Goal: Task Accomplishment & Management: Use online tool/utility

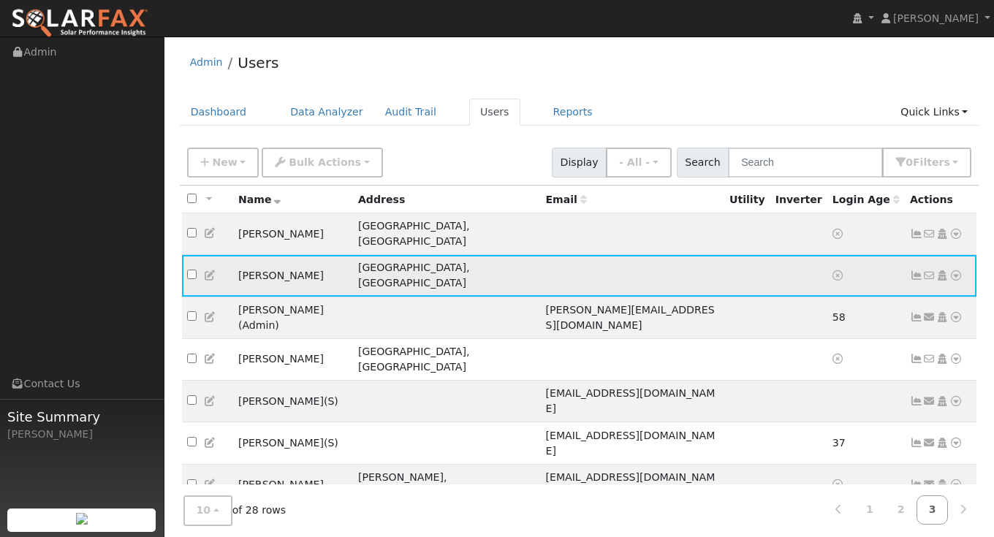
click at [956, 271] on icon at bounding box center [956, 276] width 13 height 10
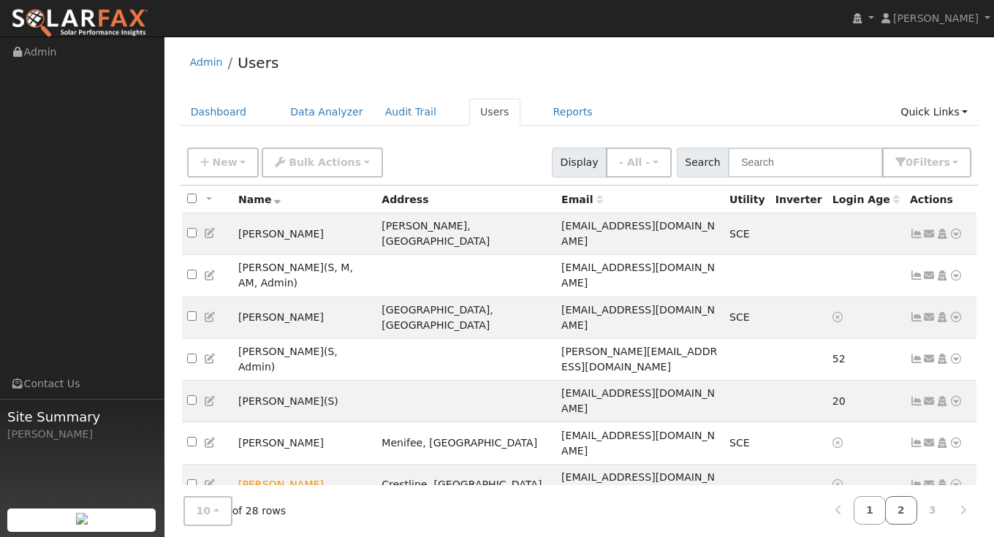
click at [905, 501] on link "2" at bounding box center [901, 510] width 32 height 29
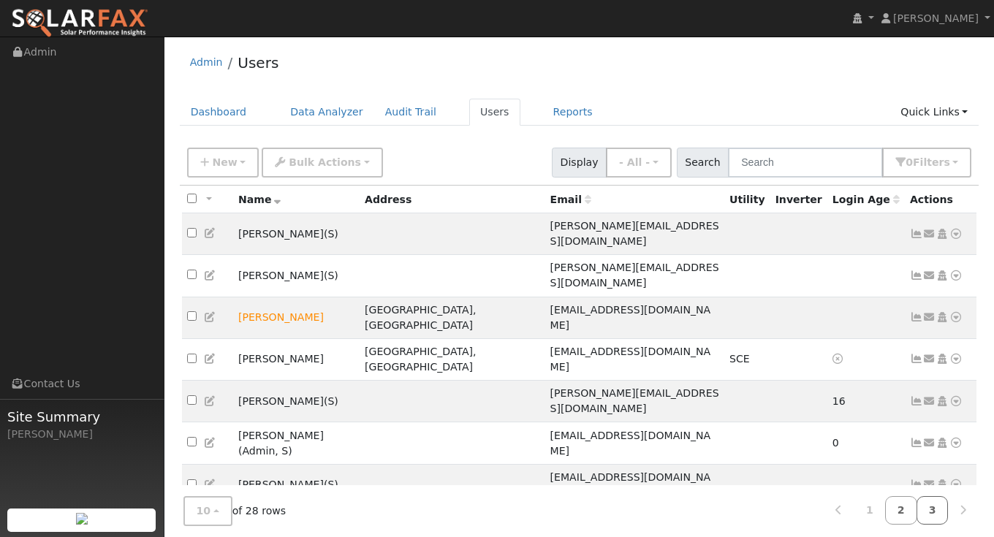
click at [927, 510] on link "3" at bounding box center [933, 510] width 32 height 29
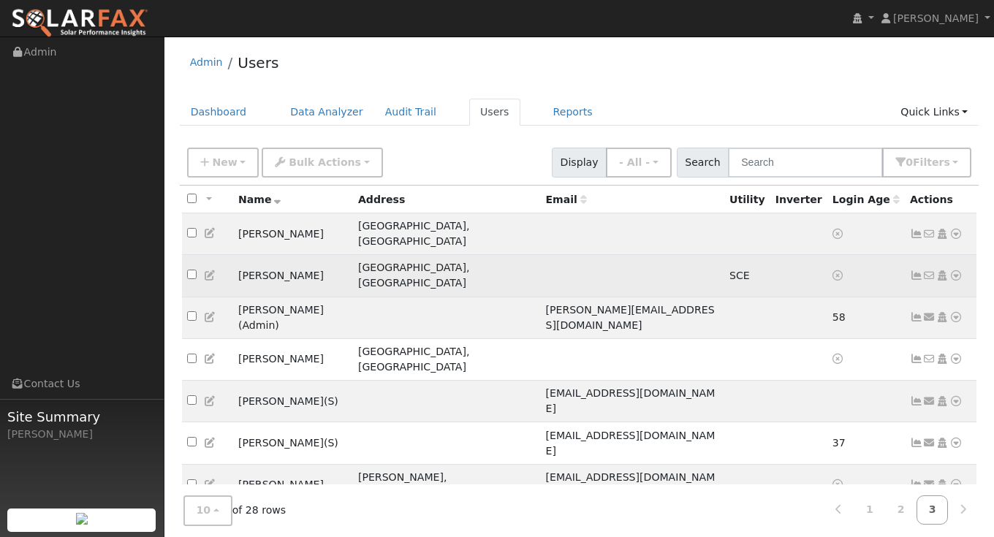
click at [953, 271] on icon at bounding box center [956, 276] width 13 height 10
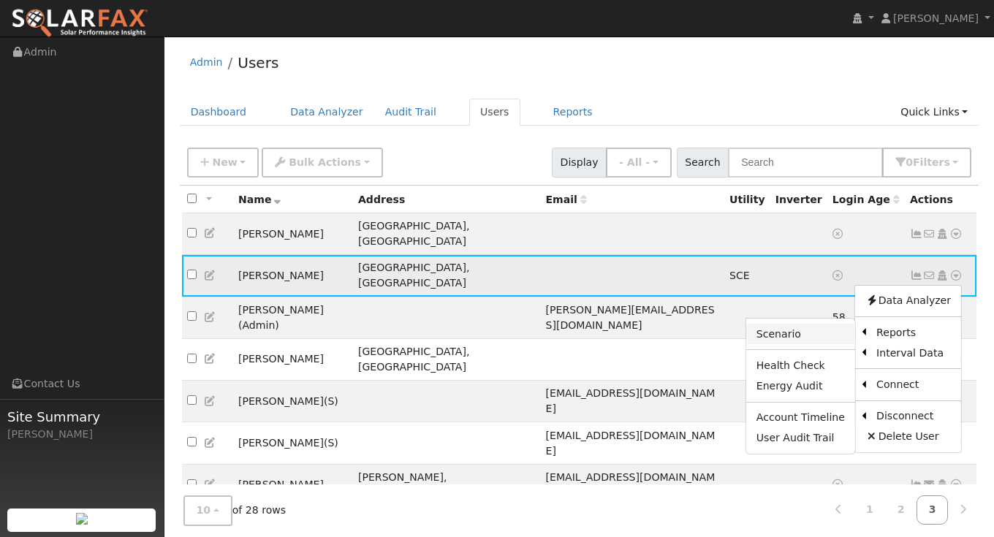
click at [823, 324] on link "Scenario" at bounding box center [800, 334] width 109 height 20
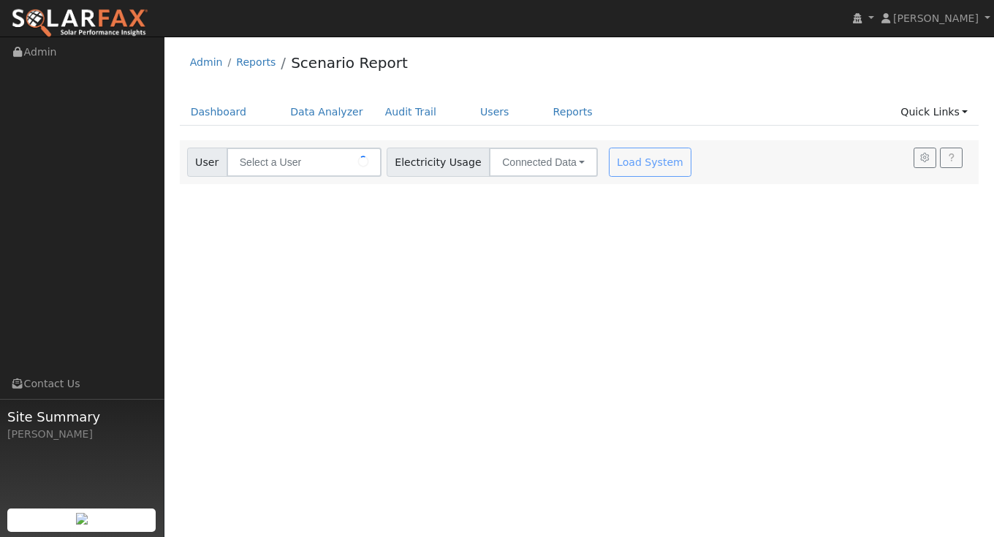
type input "[PERSON_NAME]"
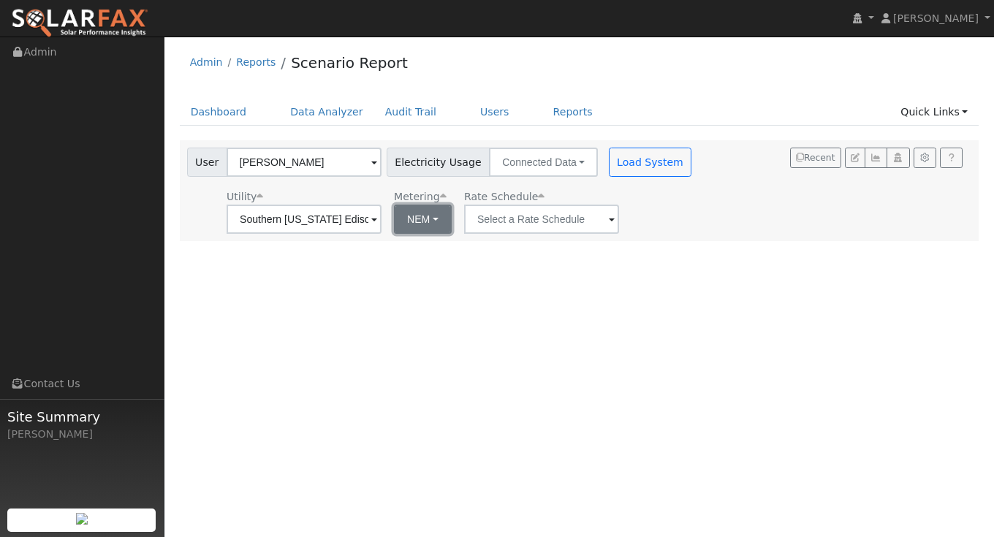
click at [410, 224] on button "NEM" at bounding box center [423, 219] width 58 height 29
click at [687, 222] on div "User [PERSON_NAME] Account Default Account Default Account [STREET_ADDRESS] Pri…" at bounding box center [576, 188] width 785 height 91
click at [529, 213] on input "text" at bounding box center [541, 219] width 155 height 29
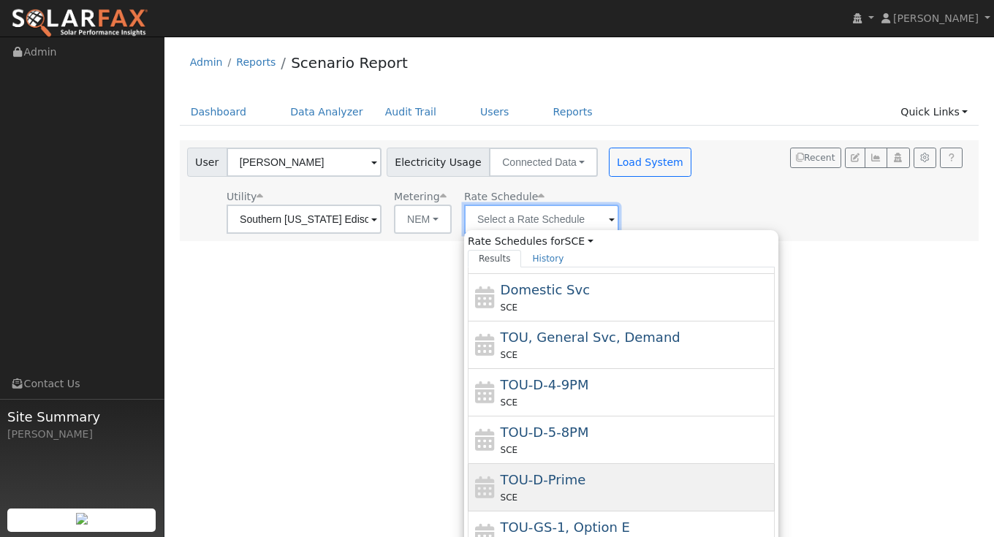
scroll to position [82, 0]
click at [585, 491] on div "SCE" at bounding box center [636, 498] width 271 height 15
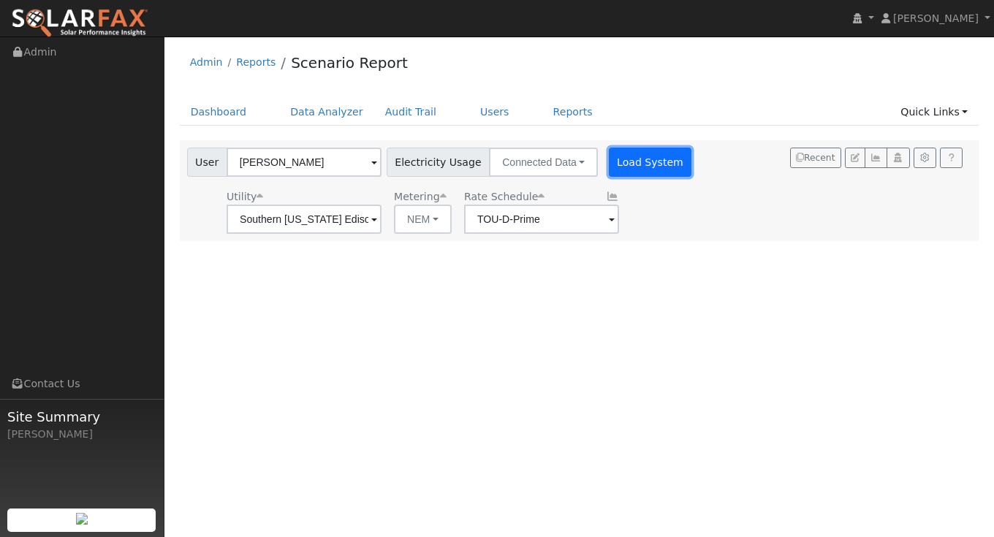
click at [613, 150] on button "Load System" at bounding box center [650, 162] width 83 height 29
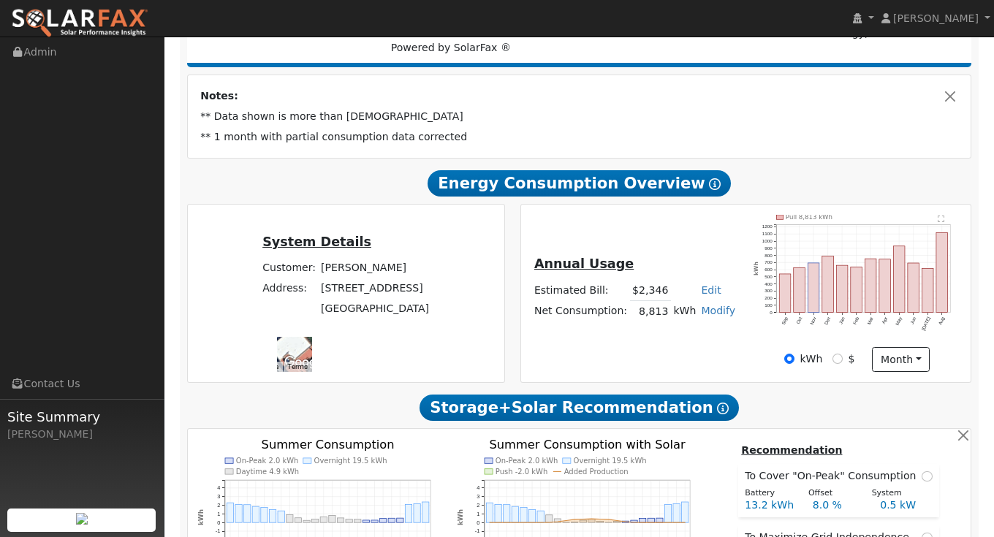
scroll to position [230, 0]
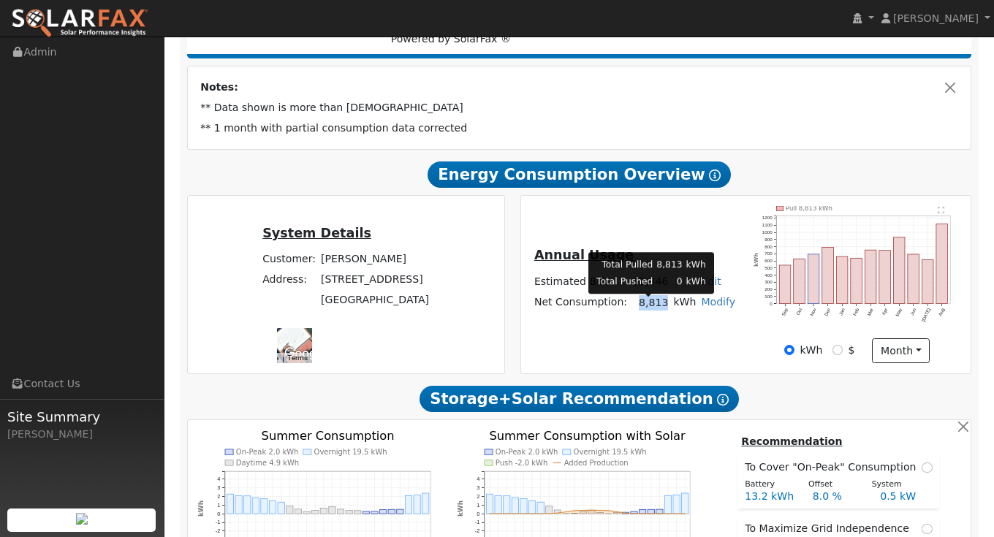
drag, startPoint x: 665, startPoint y: 307, endPoint x: 638, endPoint y: 307, distance: 27.1
click at [638, 307] on td "8,813" at bounding box center [650, 302] width 41 height 21
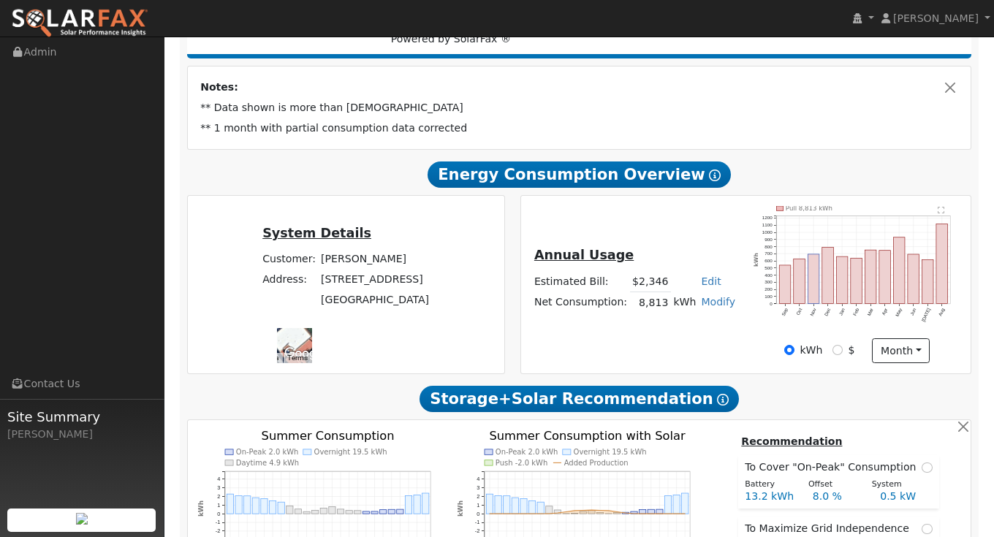
click at [673, 345] on div "Annual Usage Estimated Bill: $2,346 Edit Estimated Bill $ Annual Net Consumptio…" at bounding box center [745, 284] width 445 height 157
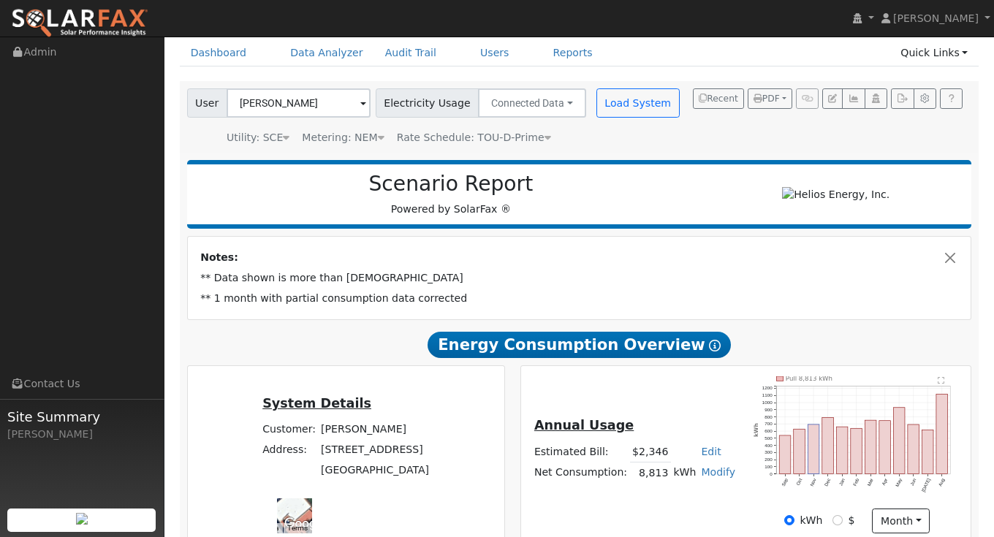
scroll to position [0, 0]
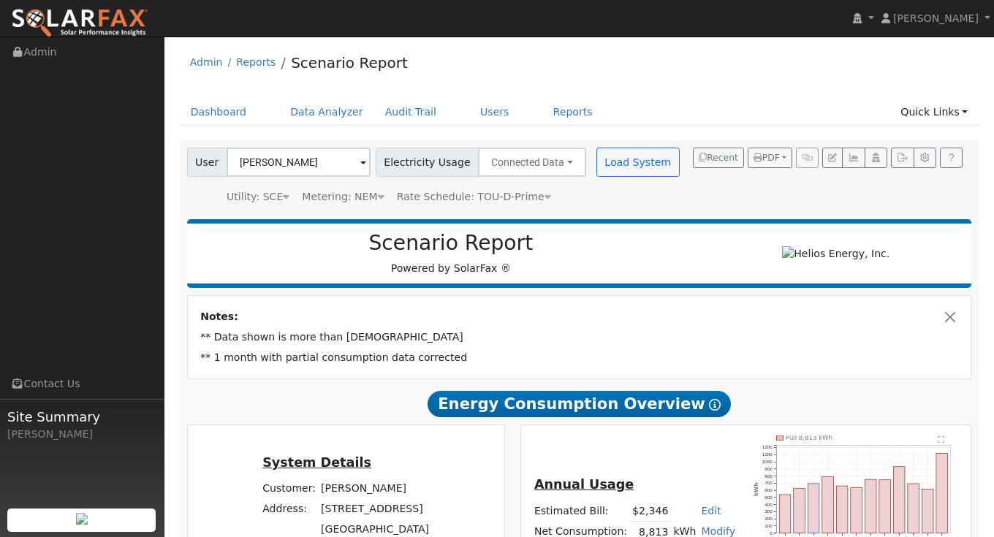
click at [378, 197] on icon at bounding box center [381, 197] width 7 height 10
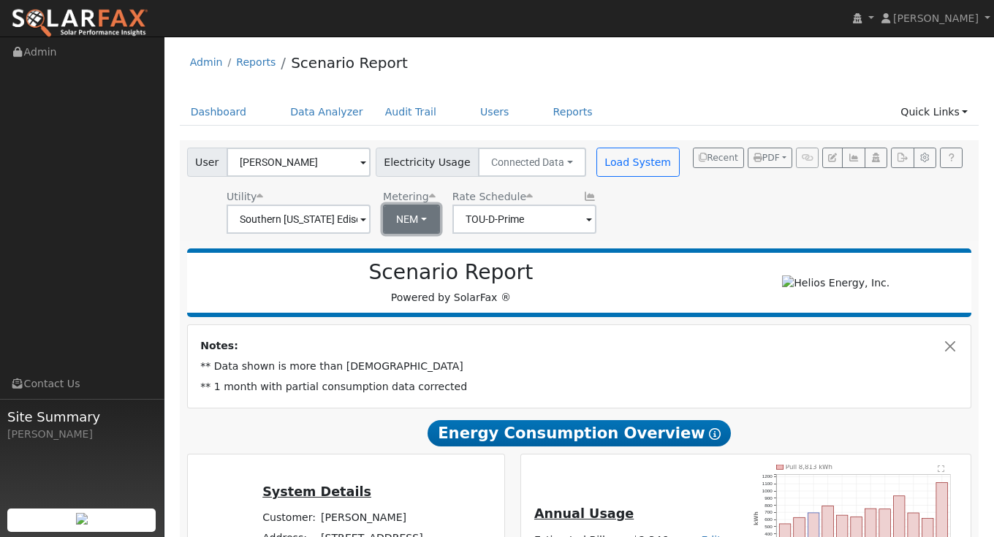
click at [404, 216] on button "NEM" at bounding box center [411, 219] width 57 height 29
click at [402, 274] on link "NBT" at bounding box center [425, 272] width 102 height 20
type input "TOU-D-PRIME"
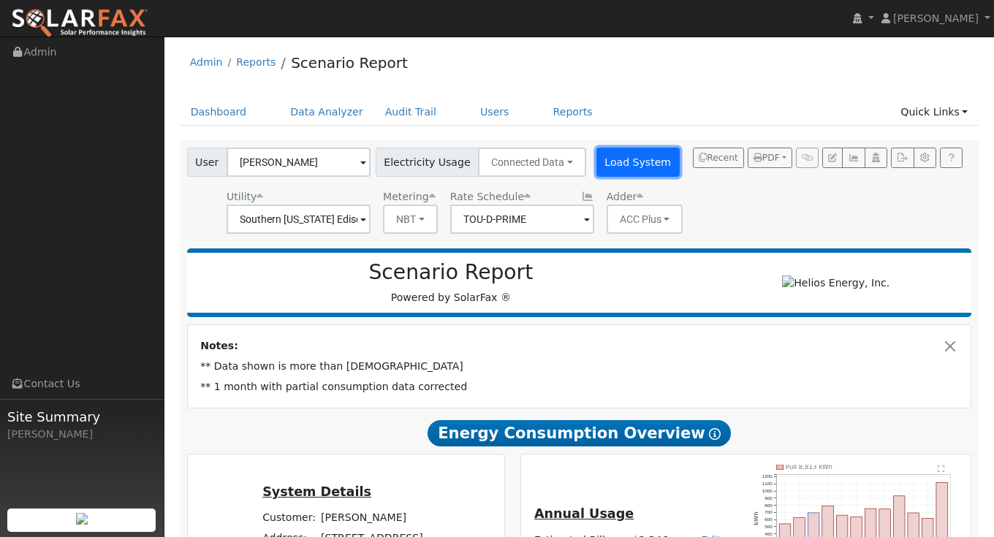
click at [597, 159] on button "Load System" at bounding box center [638, 162] width 83 height 29
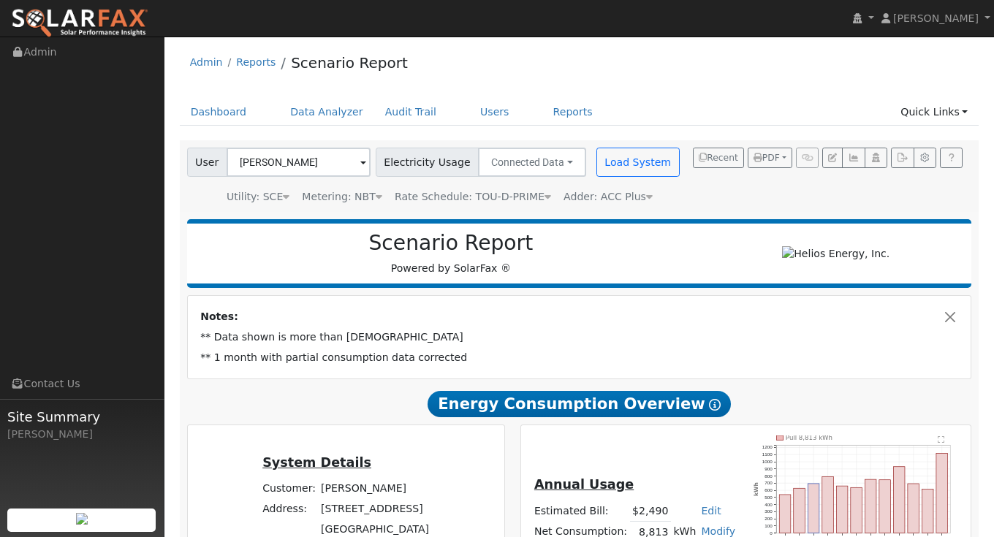
click at [333, 194] on div "Metering: NBT" at bounding box center [342, 196] width 80 height 15
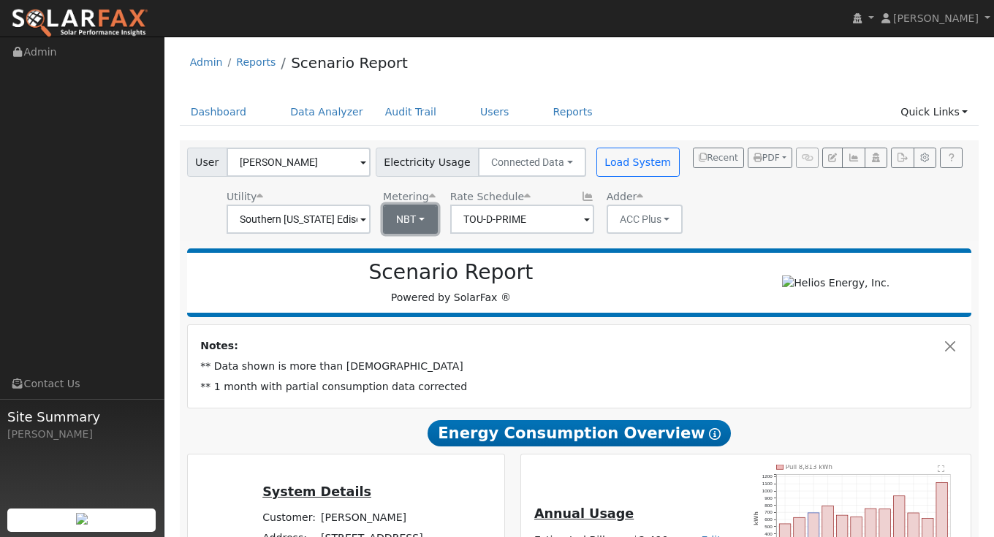
click at [414, 218] on button "NBT" at bounding box center [410, 219] width 55 height 29
click at [412, 243] on link "NEM" at bounding box center [425, 251] width 102 height 20
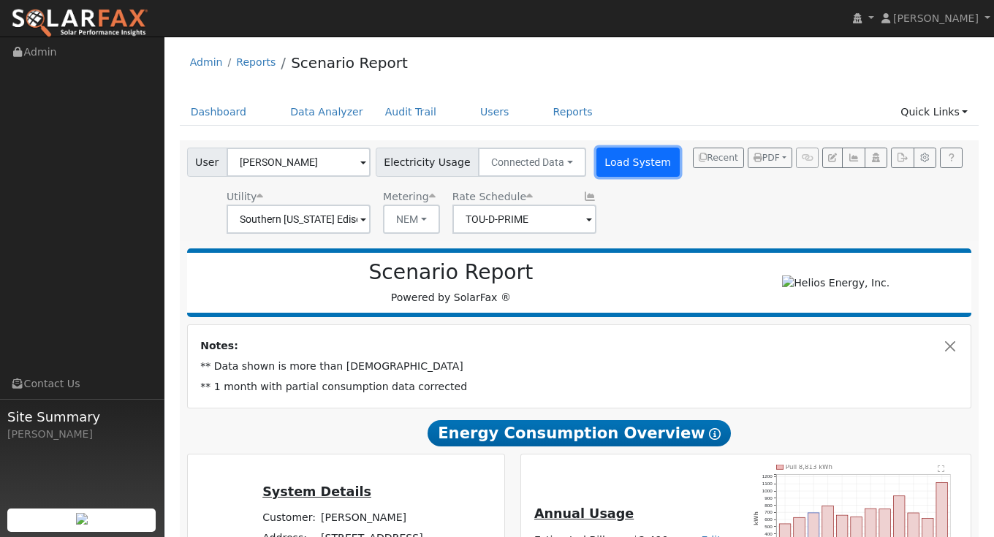
click at [616, 156] on button "Load System" at bounding box center [638, 162] width 83 height 29
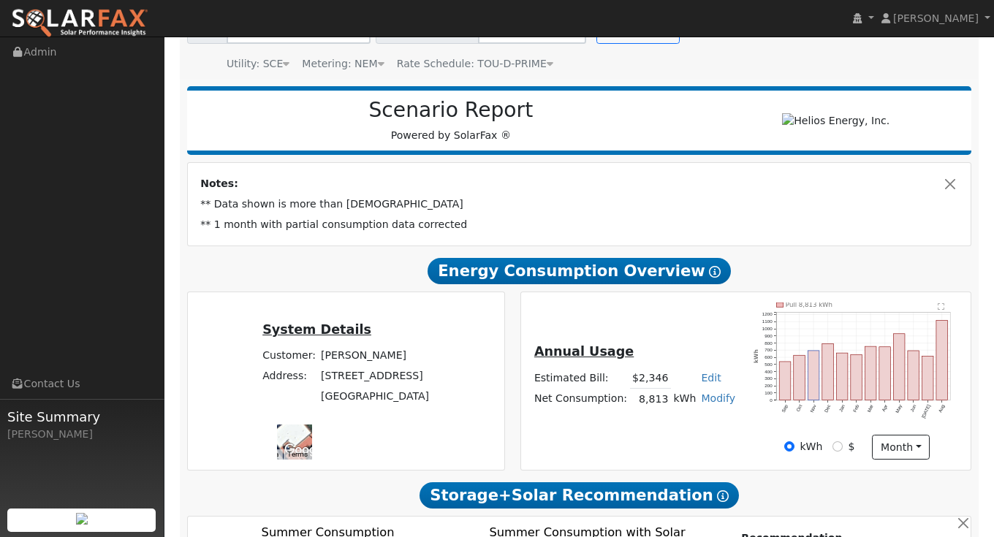
scroll to position [141, 0]
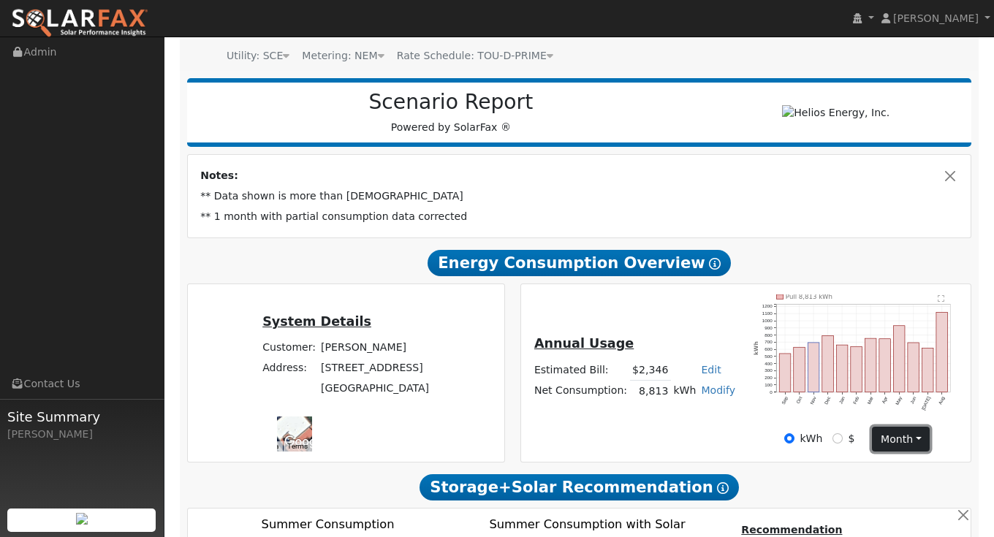
click at [907, 448] on button "month" at bounding box center [901, 439] width 58 height 25
click at [903, 467] on link "Day" at bounding box center [924, 469] width 102 height 20
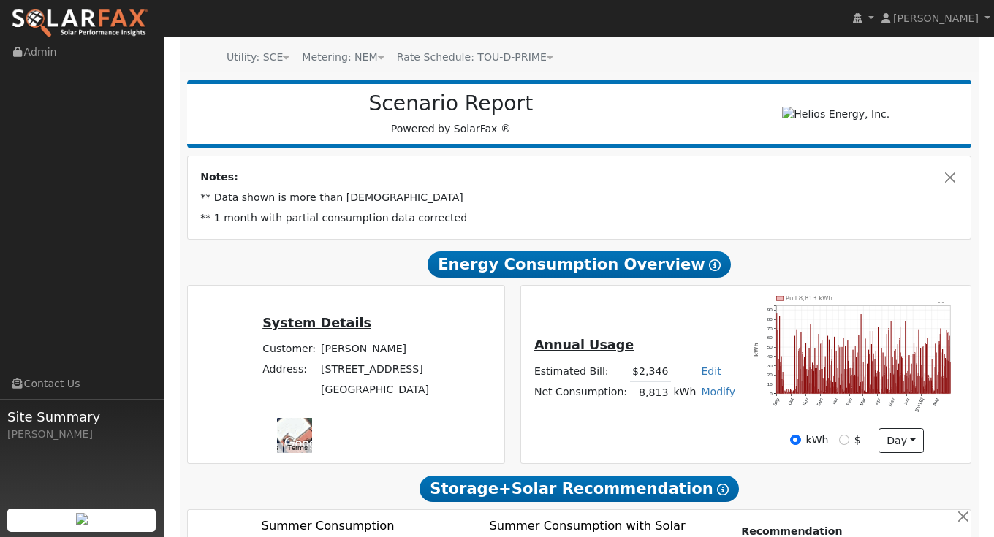
scroll to position [129, 0]
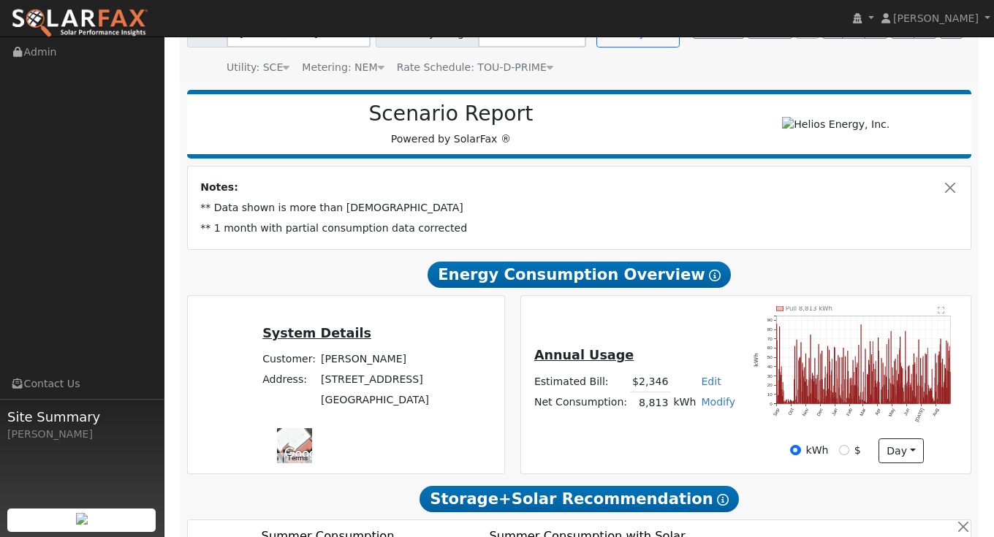
click at [939, 311] on div "Annual Usage Estimated Bill: $2,346 Edit Estimated Bill $ Annual Net Consumptio…" at bounding box center [746, 385] width 450 height 178
click at [941, 314] on text "" at bounding box center [942, 309] width 7 height 7
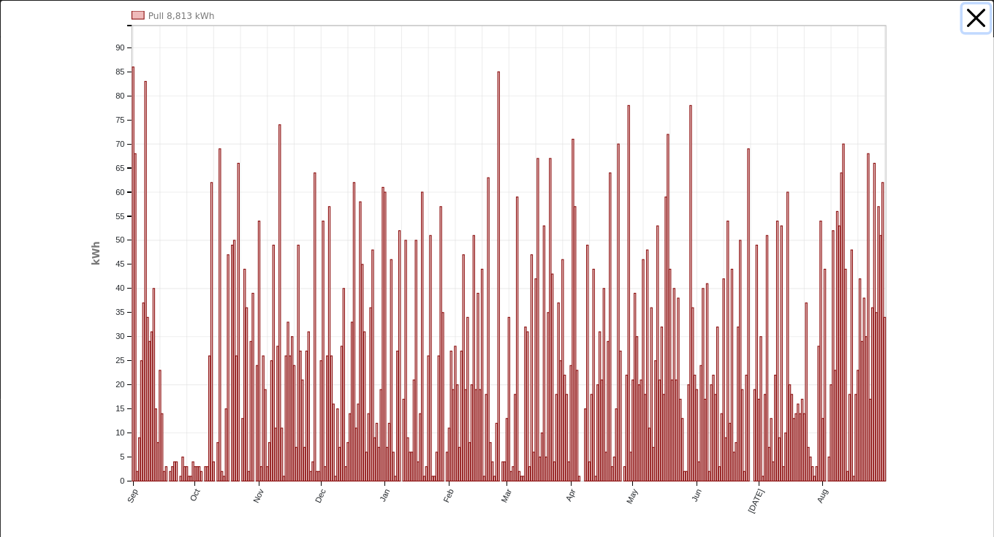
click at [980, 12] on button "button" at bounding box center [977, 18] width 28 height 28
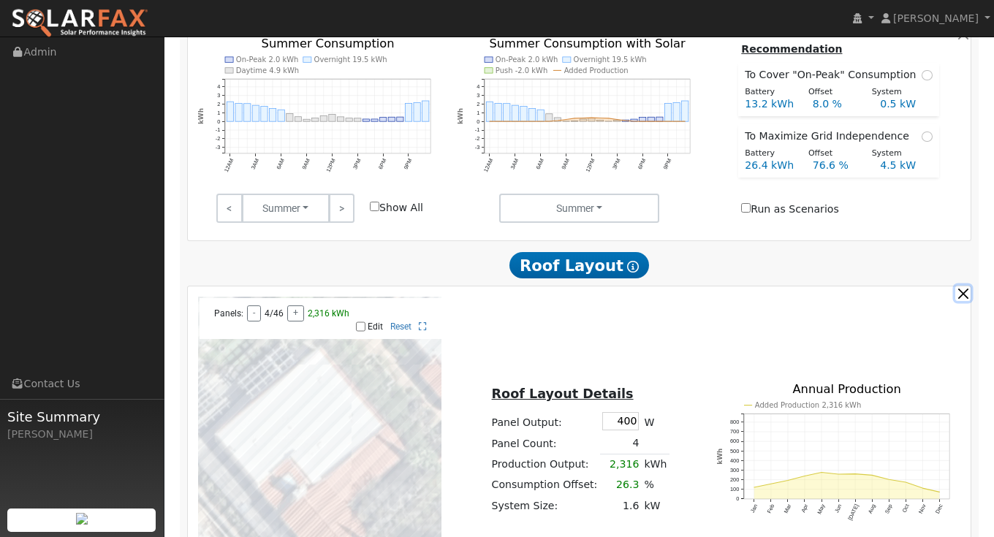
click at [964, 299] on button "button" at bounding box center [963, 293] width 15 height 15
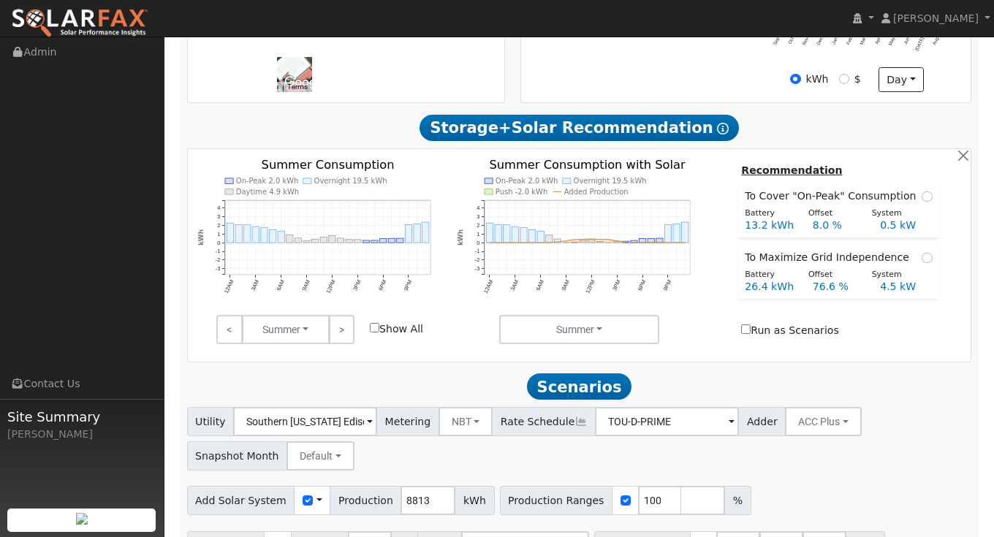
scroll to position [545, 0]
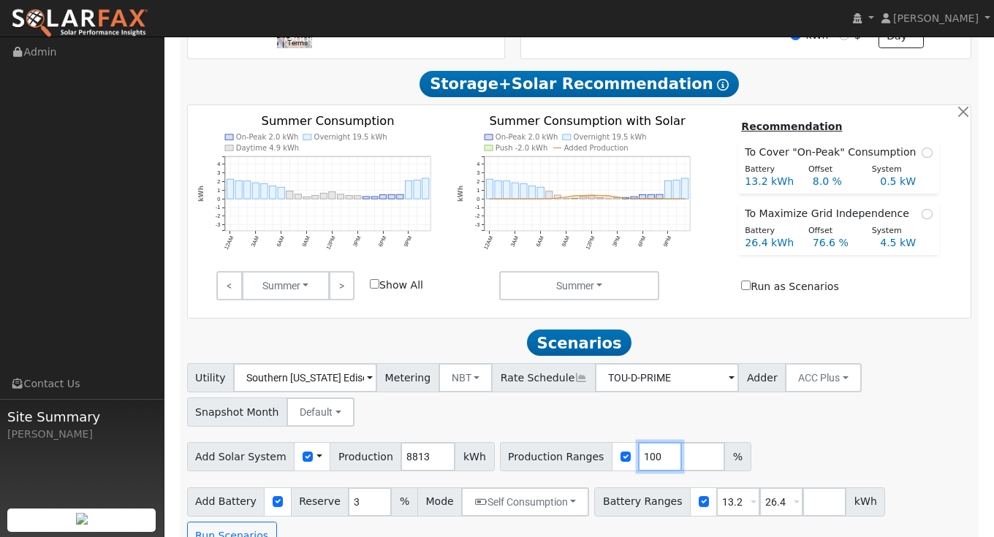
click at [638, 467] on input "100" at bounding box center [660, 456] width 44 height 29
type input "80"
click at [681, 466] on input "number" at bounding box center [703, 456] width 44 height 29
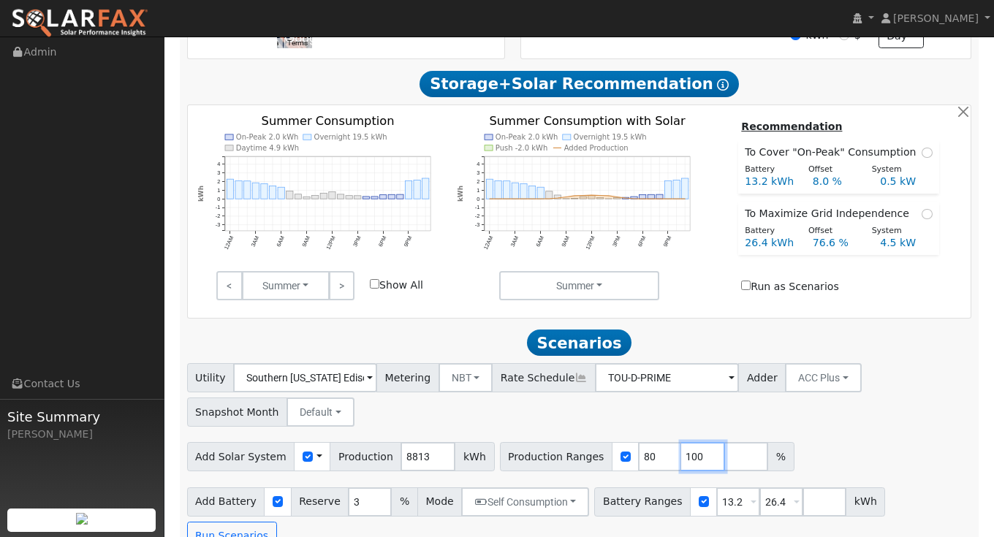
type input "100"
click at [725, 463] on input "number" at bounding box center [747, 456] width 44 height 29
type input "125"
click at [862, 427] on div "Utility Southern California Edison Metering NBT NEM NBT Rate Schedule TOU-D-PRI…" at bounding box center [579, 392] width 790 height 69
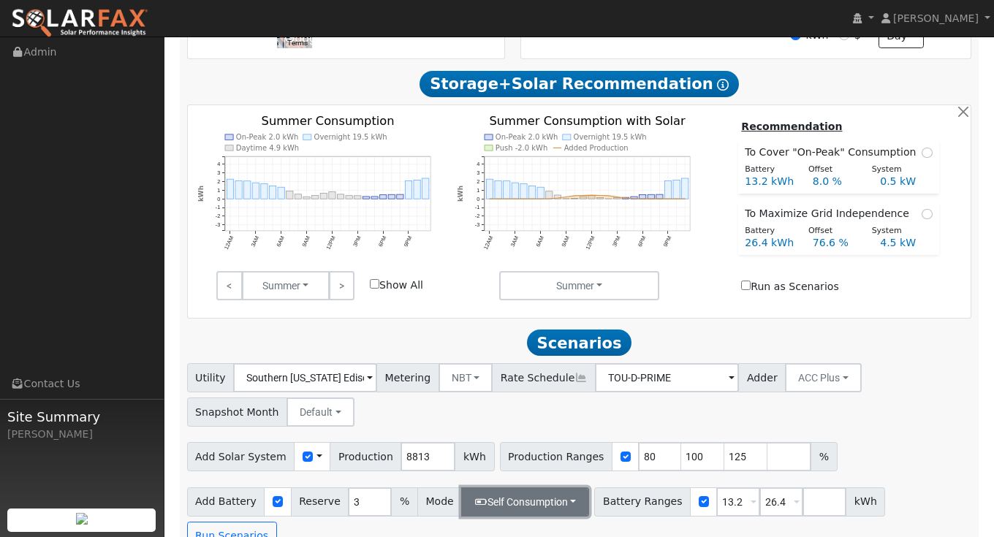
click at [534, 513] on button "Self Consumption" at bounding box center [525, 502] width 128 height 29
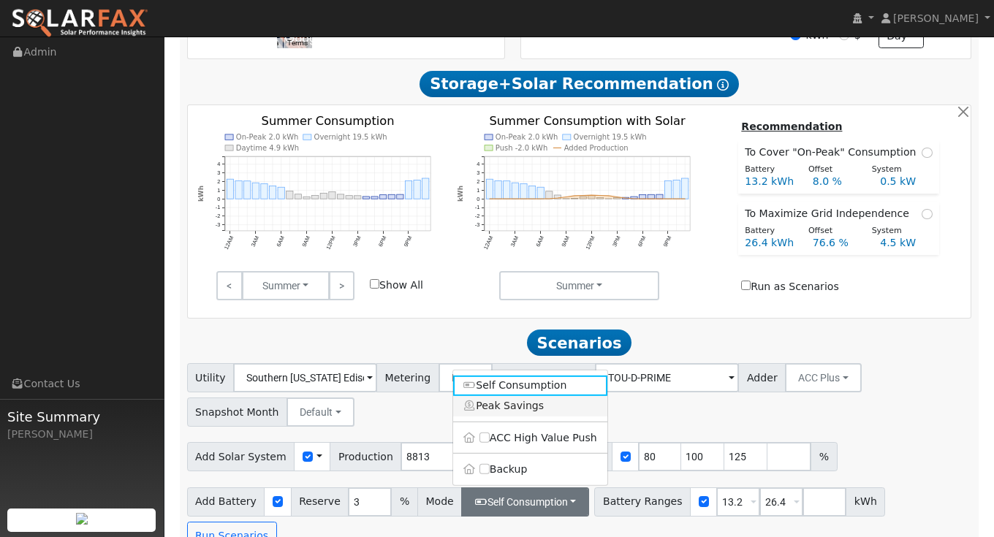
click at [512, 415] on link "Peak Savings" at bounding box center [530, 406] width 154 height 20
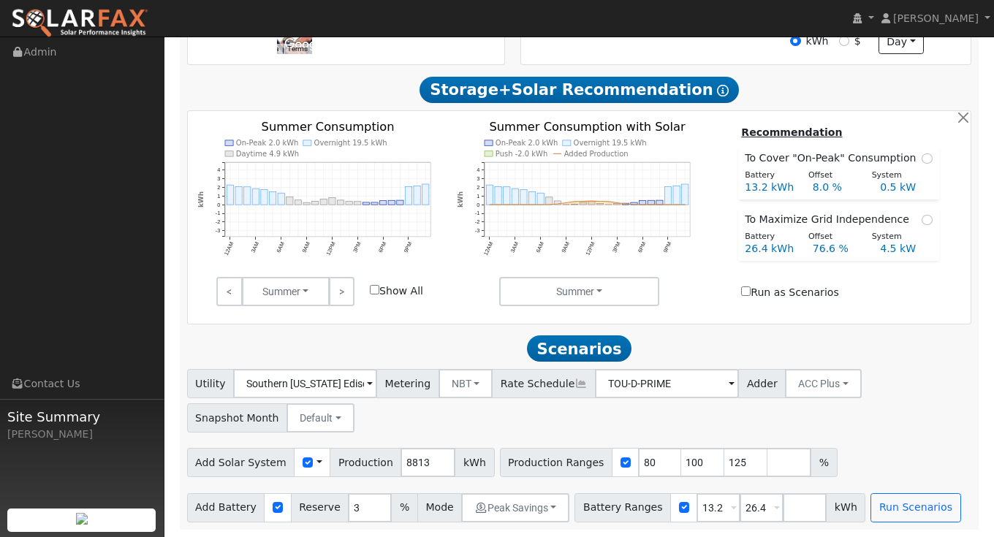
click at [897, 444] on div "Add Solar System Use CSV Data Production 8813 kWh Production Ranges 80 100 125 %" at bounding box center [579, 460] width 790 height 34
click at [892, 499] on button "Run Scenarios" at bounding box center [916, 507] width 90 height 29
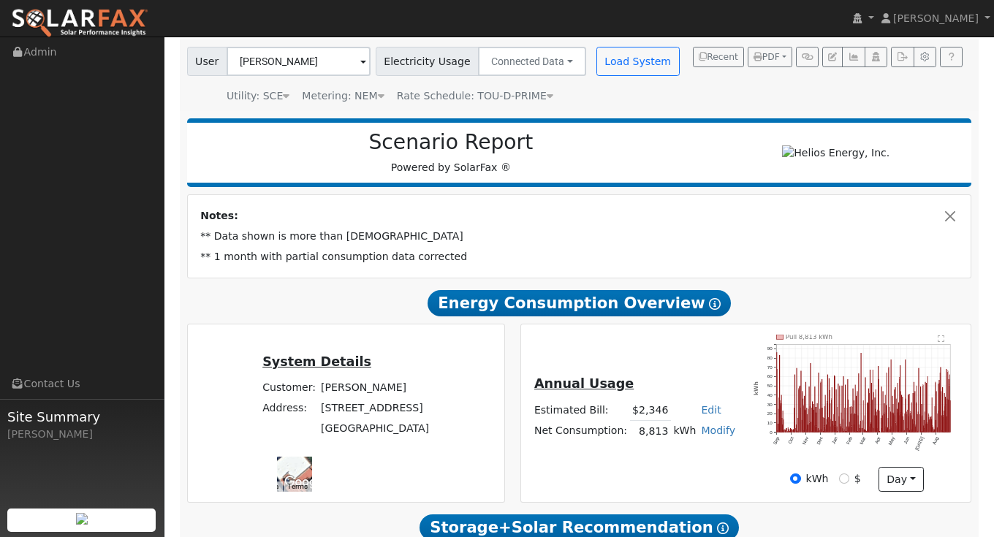
scroll to position [98, 0]
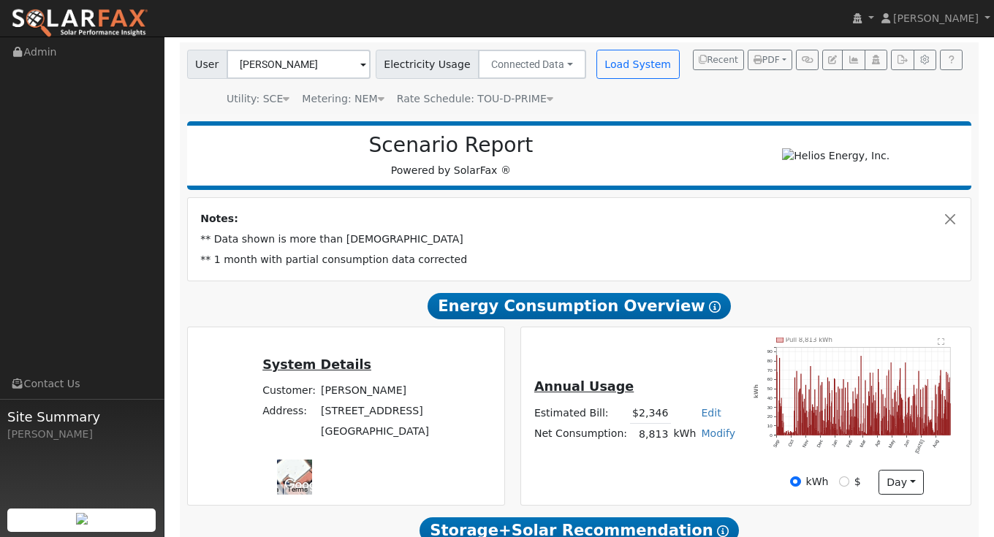
click at [944, 342] on div "Annual Usage Estimated Bill: $2,346 Edit Estimated Bill $ Annual Net Consumptio…" at bounding box center [746, 417] width 450 height 178
click at [939, 345] on text "" at bounding box center [942, 341] width 7 height 7
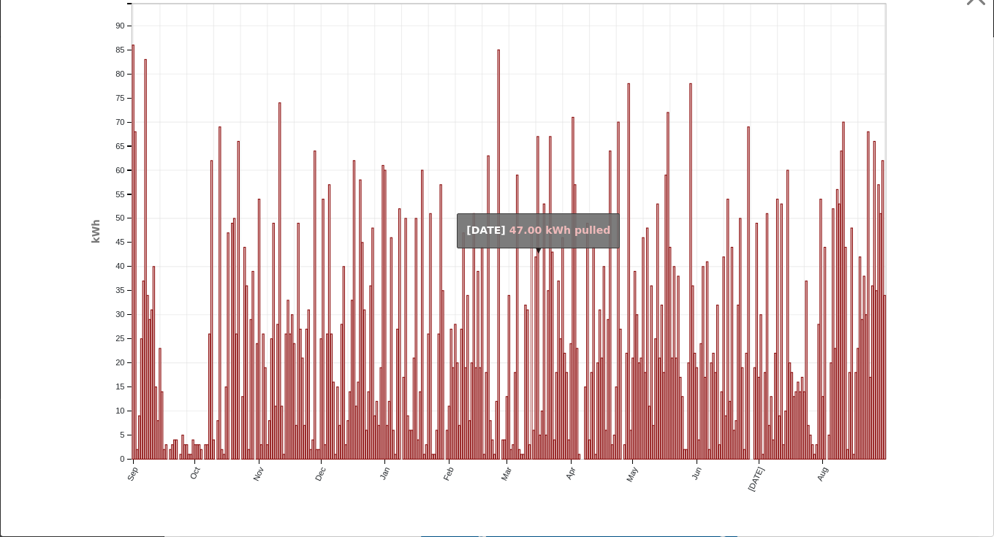
scroll to position [0, 0]
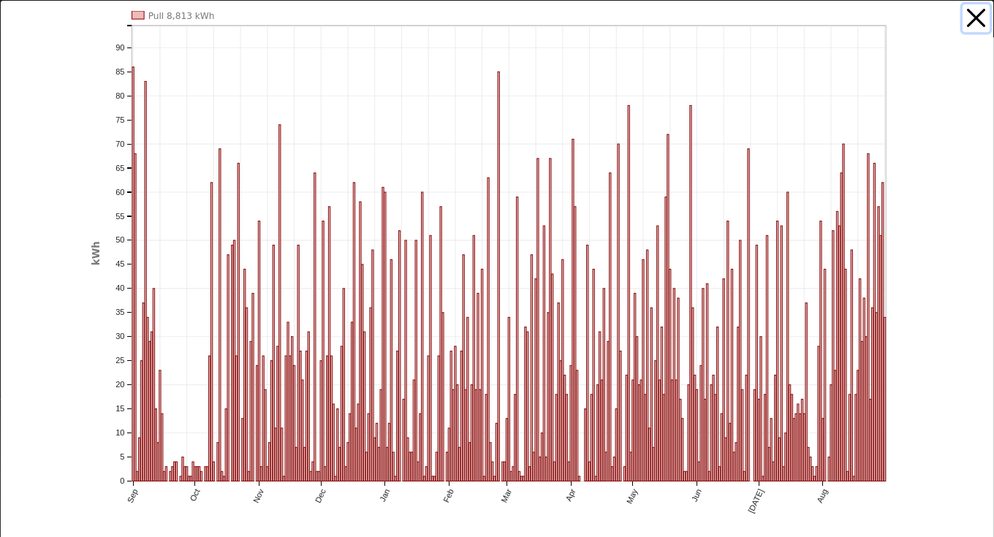
click at [977, 26] on button "button" at bounding box center [977, 18] width 28 height 28
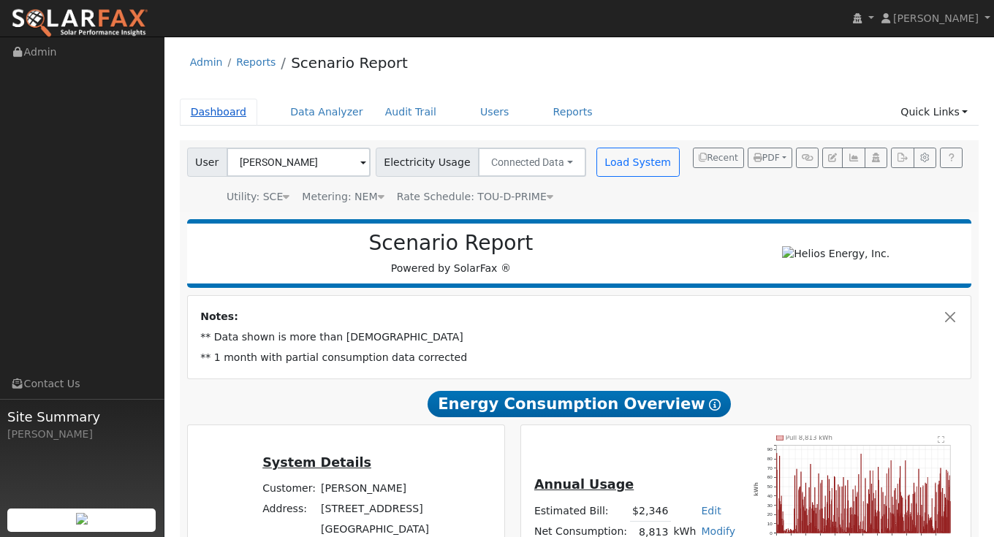
click at [209, 112] on link "Dashboard" at bounding box center [219, 112] width 78 height 27
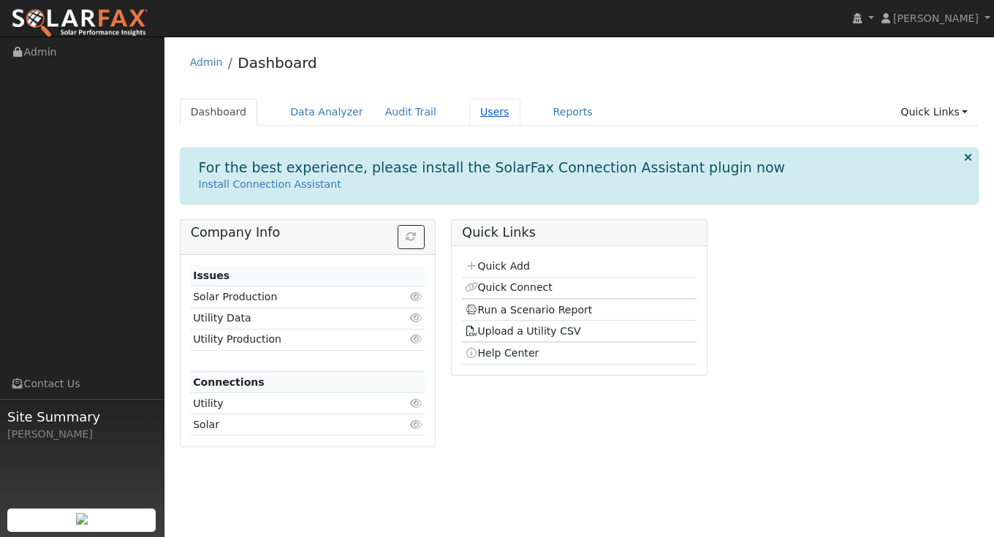
click at [475, 118] on link "Users" at bounding box center [494, 112] width 51 height 27
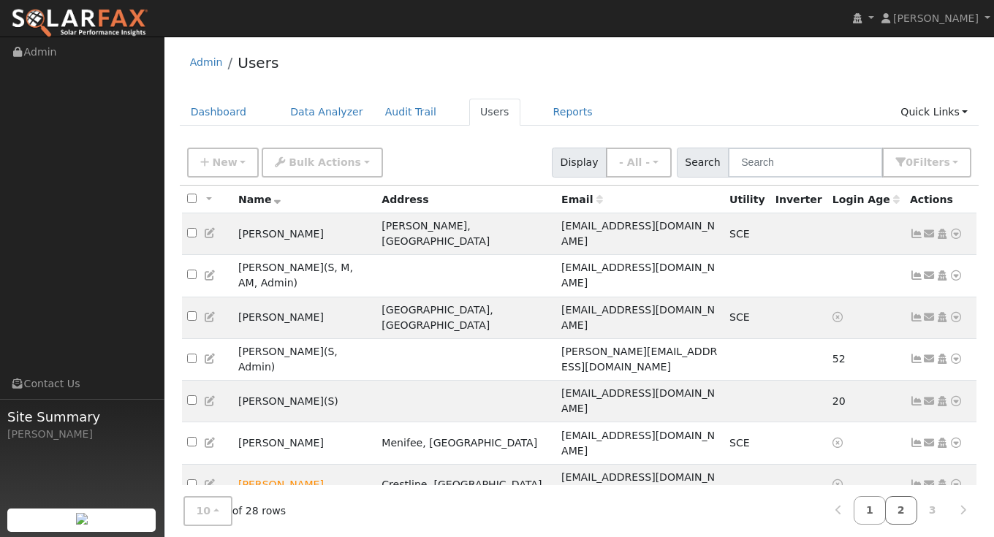
click at [909, 511] on link "2" at bounding box center [901, 510] width 32 height 29
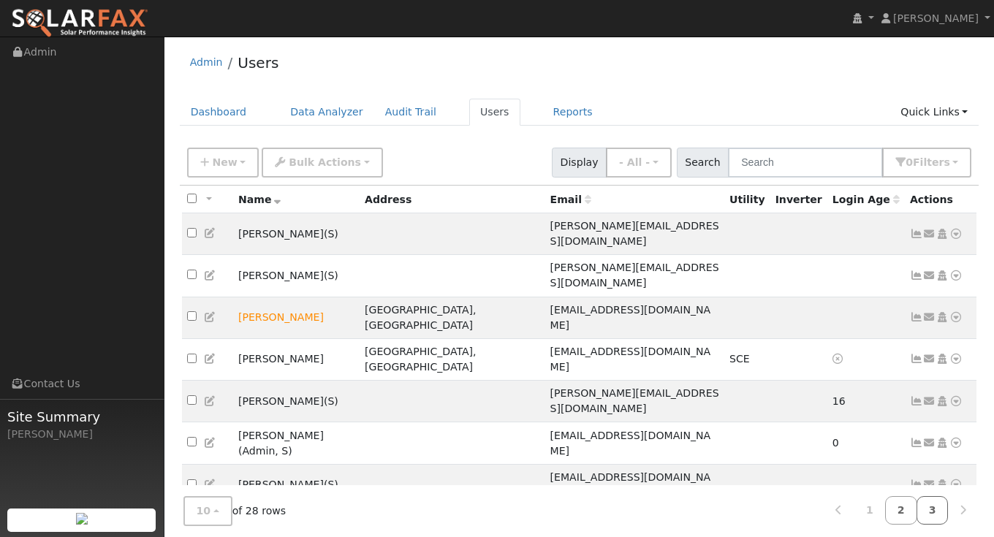
click at [931, 511] on link "3" at bounding box center [933, 510] width 32 height 29
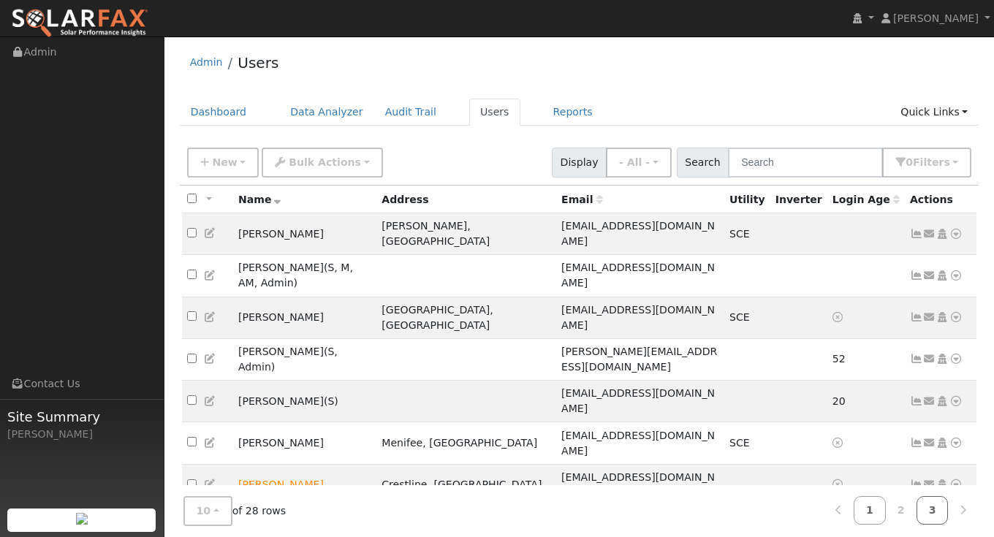
click at [929, 514] on link "3" at bounding box center [933, 510] width 32 height 29
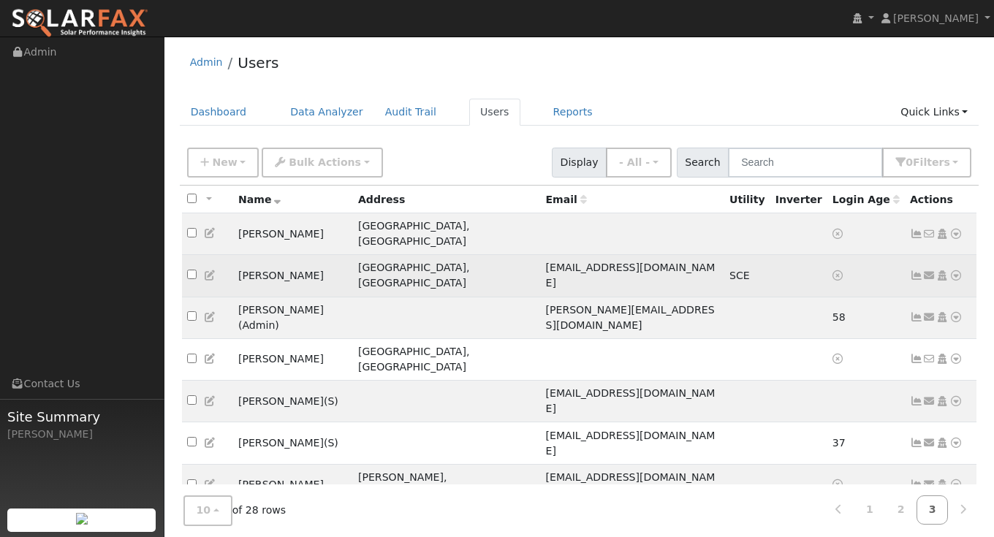
click at [927, 271] on icon at bounding box center [929, 276] width 13 height 10
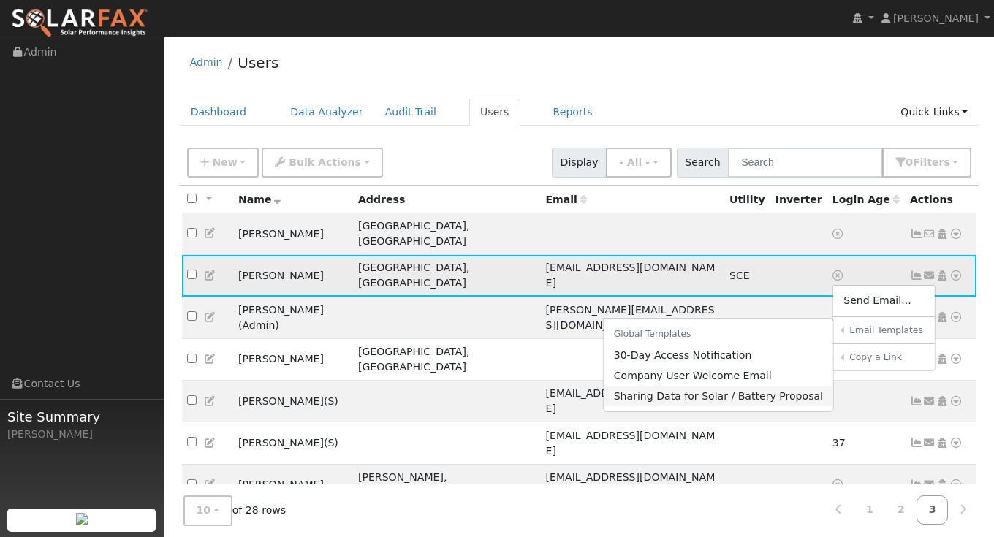
click at [738, 386] on link "Sharing Data for Solar / Battery Proposal" at bounding box center [719, 396] width 230 height 20
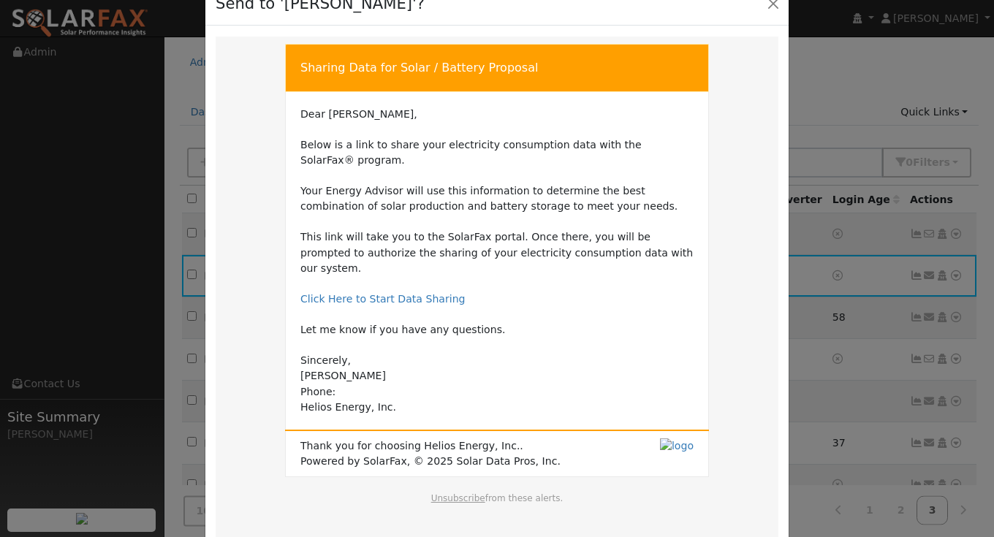
scroll to position [101, 0]
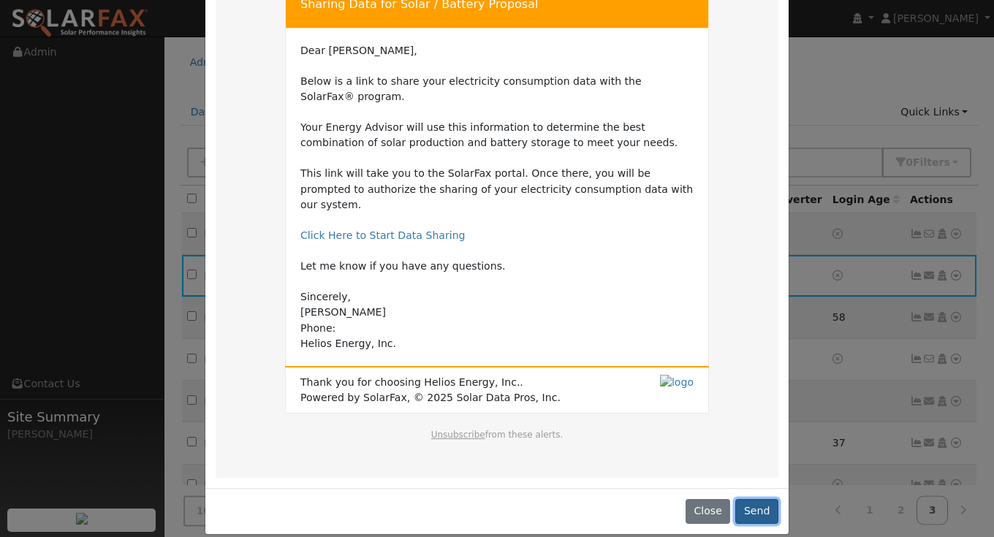
click at [758, 499] on button "Send" at bounding box center [756, 511] width 43 height 25
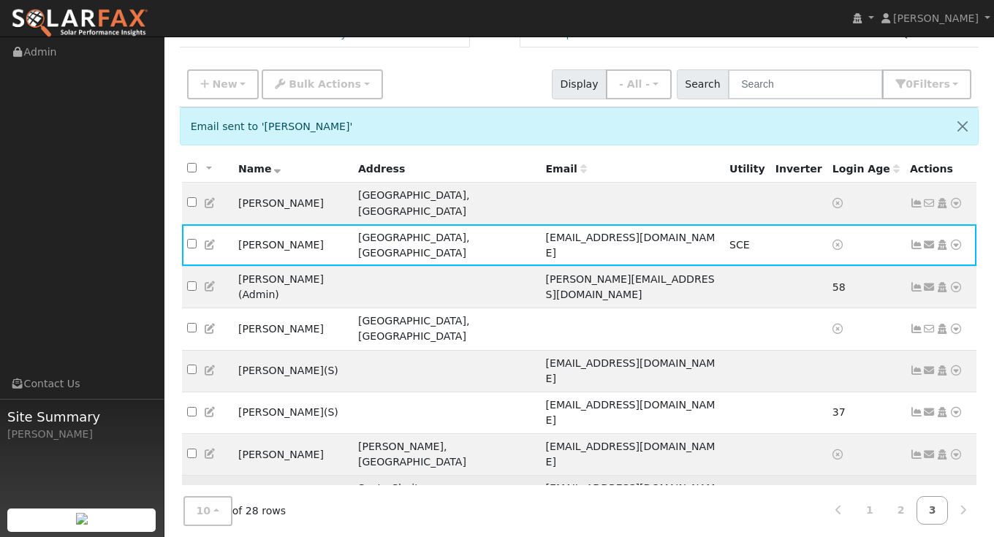
scroll to position [0, 0]
